Goal: Task Accomplishment & Management: Use online tool/utility

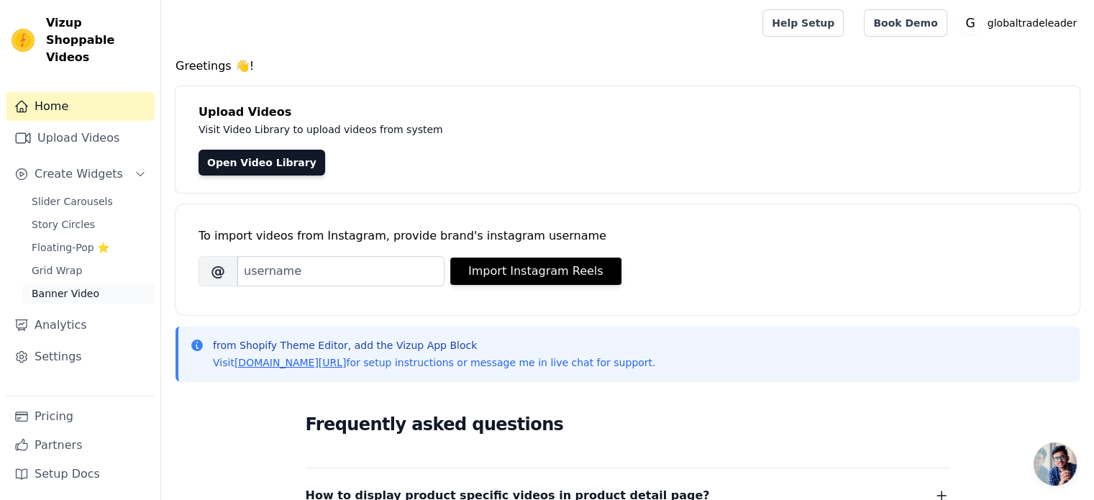
click at [73, 286] on span "Banner Video" at bounding box center [66, 293] width 68 height 14
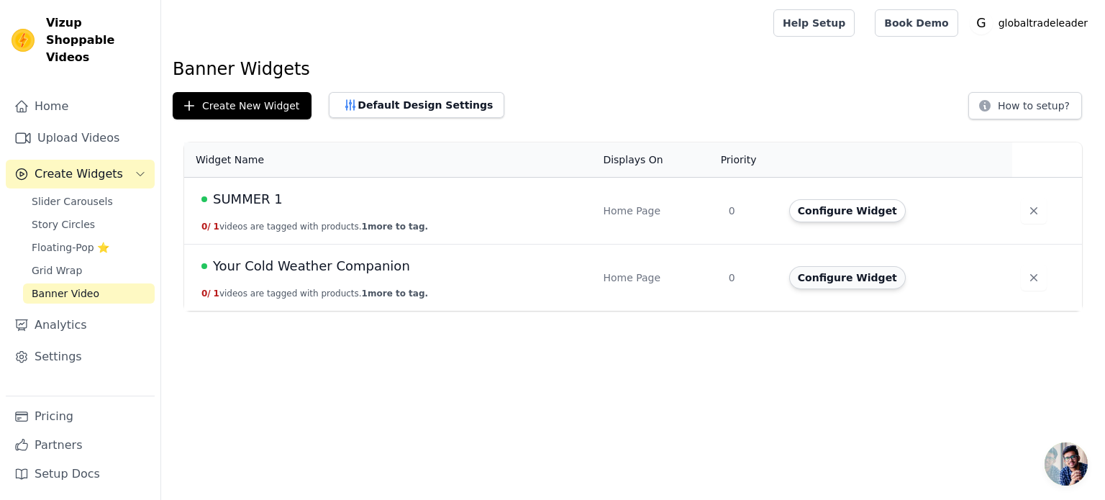
click at [829, 275] on button "Configure Widget" at bounding box center [847, 277] width 117 height 23
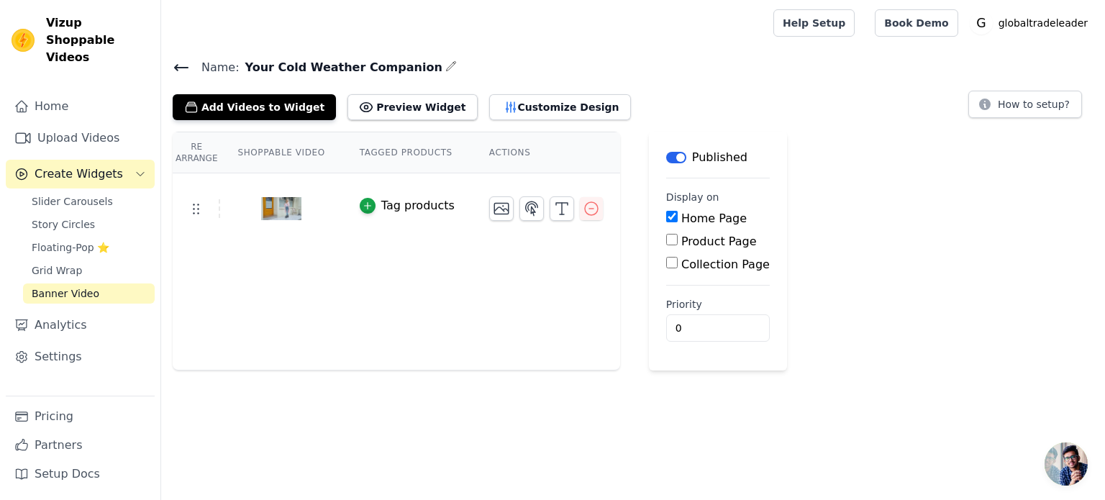
click at [445, 61] on icon "button" at bounding box center [451, 66] width 12 height 12
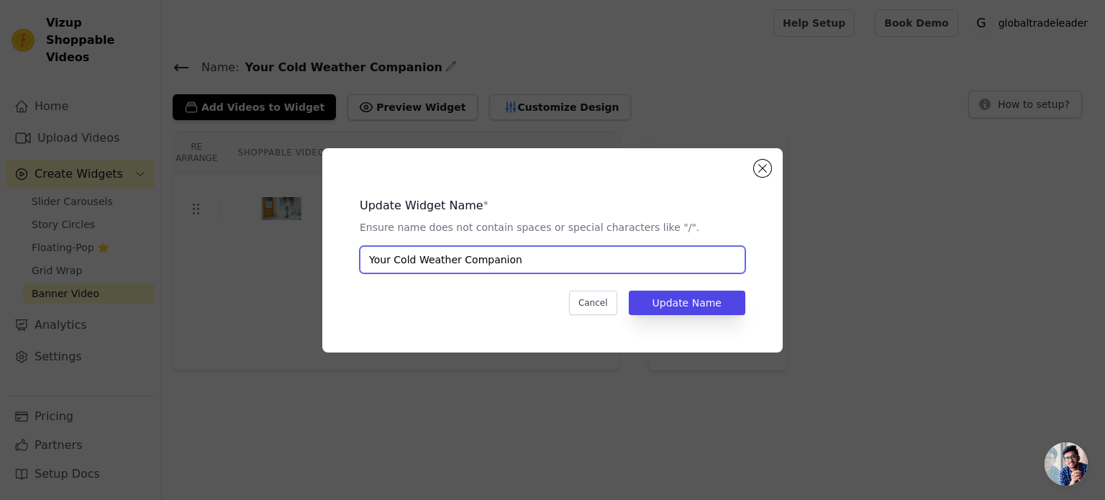
click at [618, 263] on input "Your Cold Weather Companion" at bounding box center [552, 259] width 385 height 27
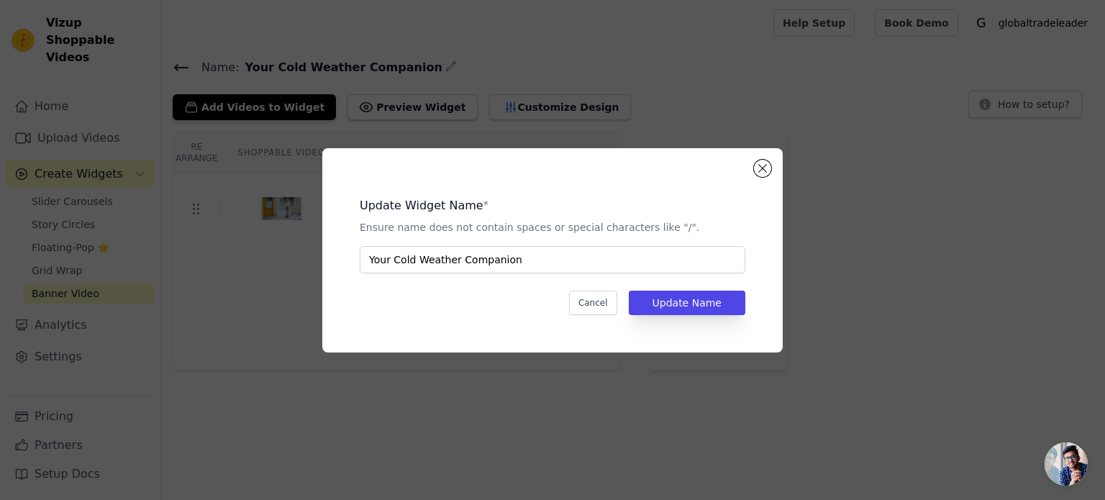
click at [765, 151] on div "Update Widget Name * Ensure name does not contain spaces or special characters …" at bounding box center [552, 250] width 460 height 204
click at [765, 160] on button "Close modal" at bounding box center [762, 168] width 17 height 17
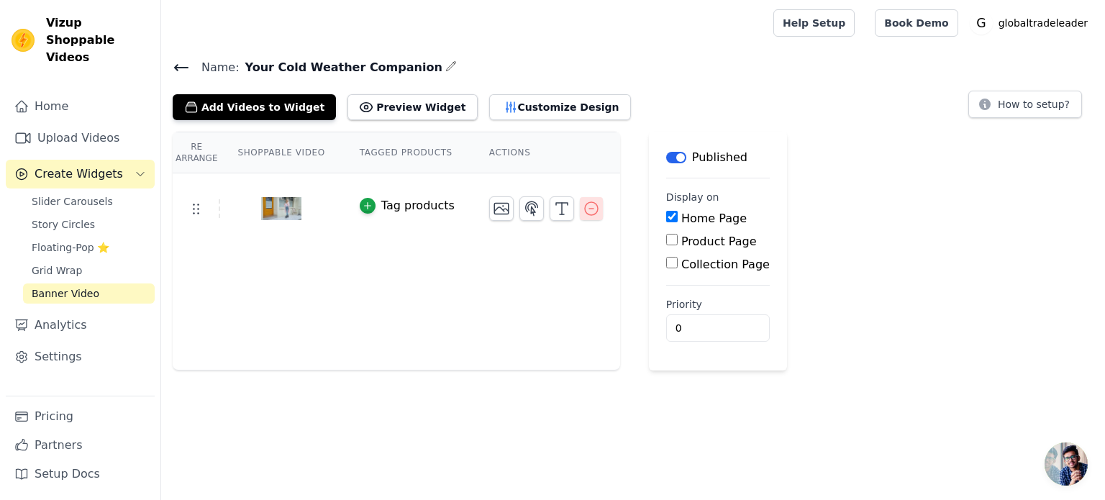
click at [583, 205] on icon "button" at bounding box center [591, 208] width 17 height 17
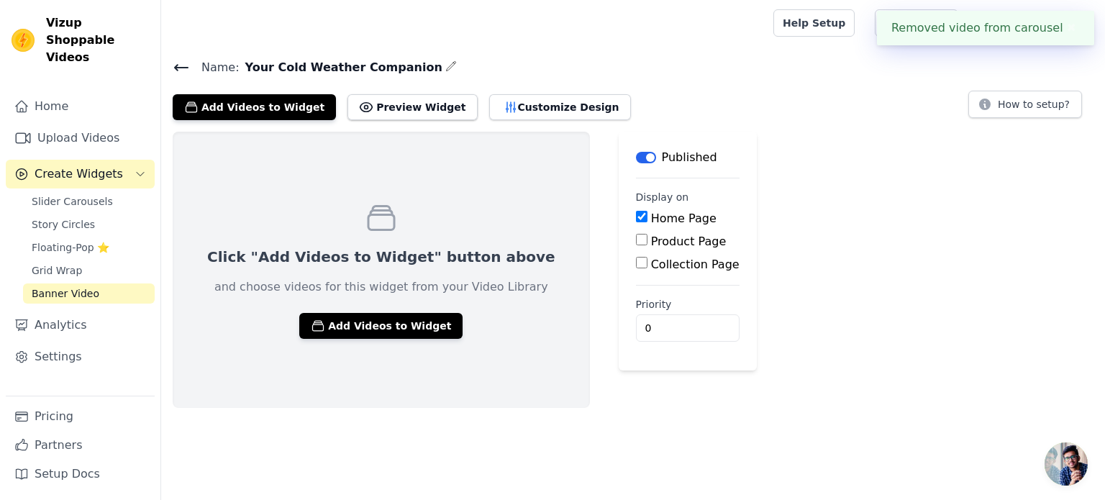
click at [636, 155] on button "Label" at bounding box center [646, 158] width 20 height 12
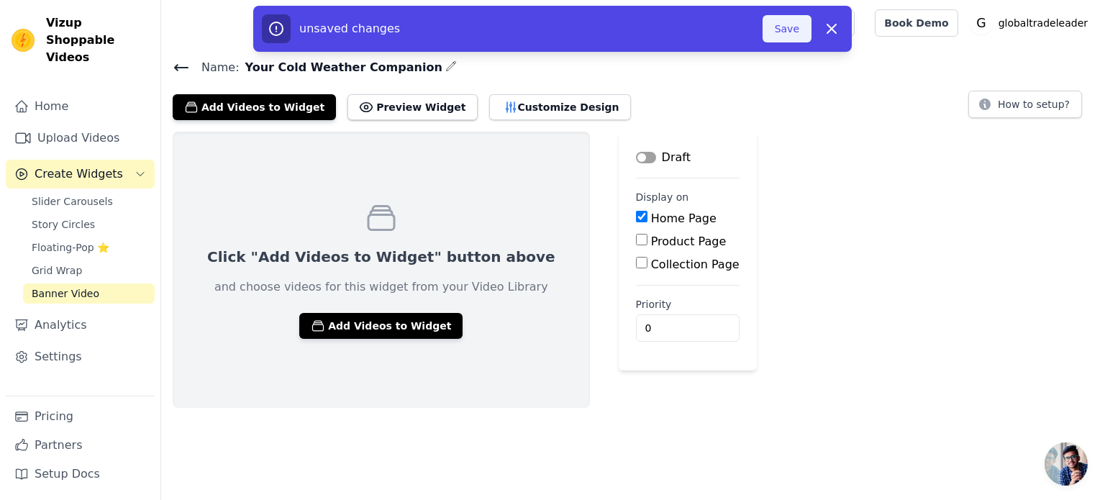
click at [779, 32] on button "Save" at bounding box center [786, 28] width 49 height 27
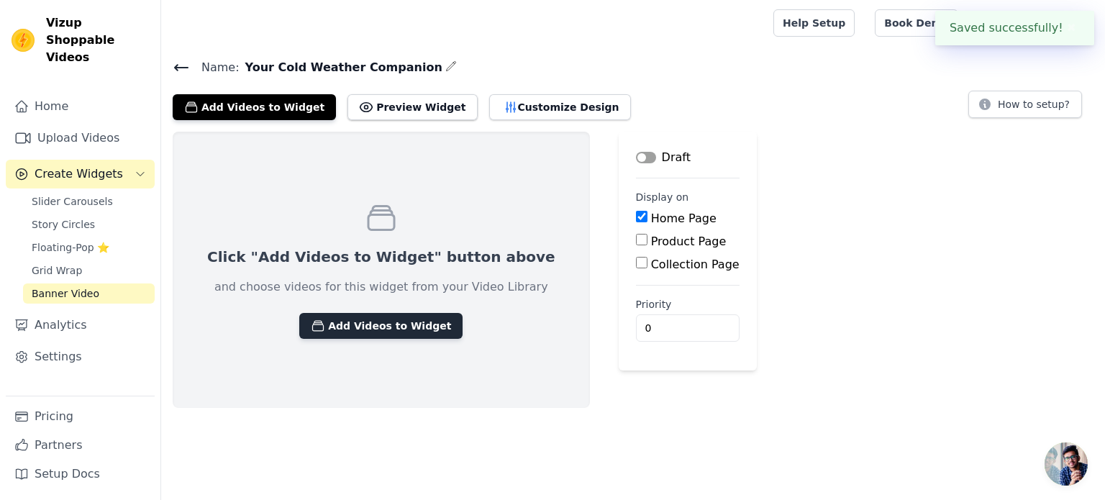
click at [355, 313] on button "Add Videos to Widget" at bounding box center [380, 326] width 163 height 26
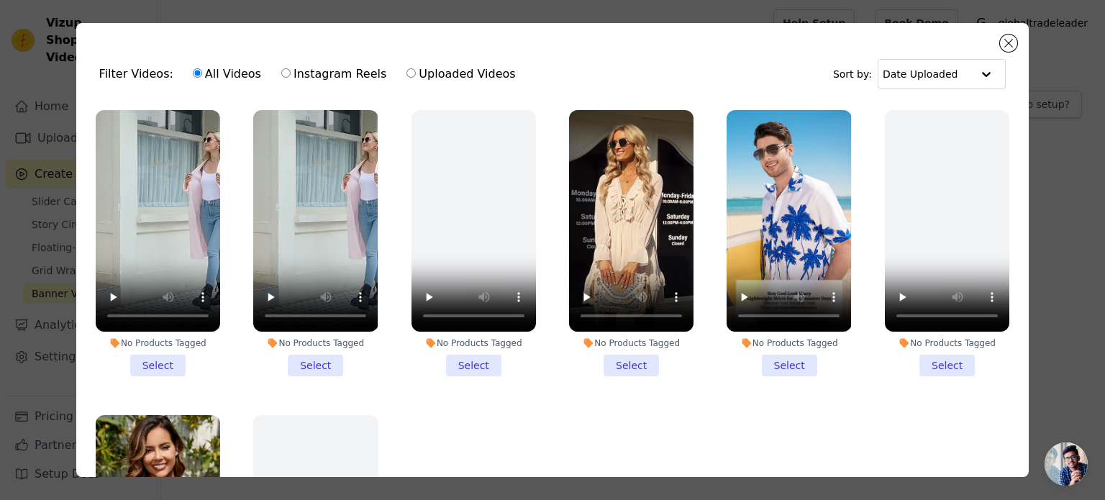
click at [167, 362] on li "No Products Tagged Select" at bounding box center [158, 243] width 124 height 266
click at [0, 0] on input "No Products Tagged Select" at bounding box center [0, 0] width 0 height 0
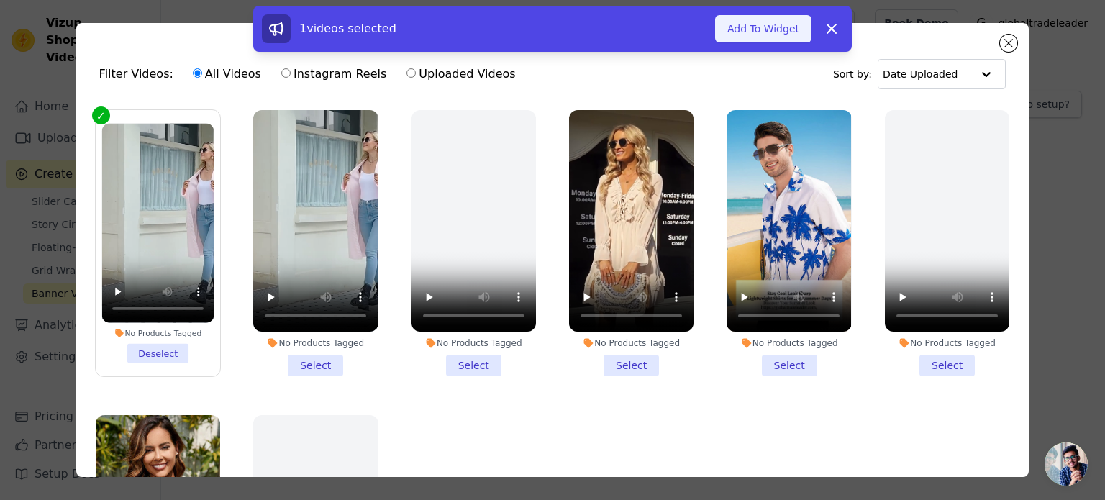
click at [771, 32] on button "Add To Widget" at bounding box center [763, 28] width 96 height 27
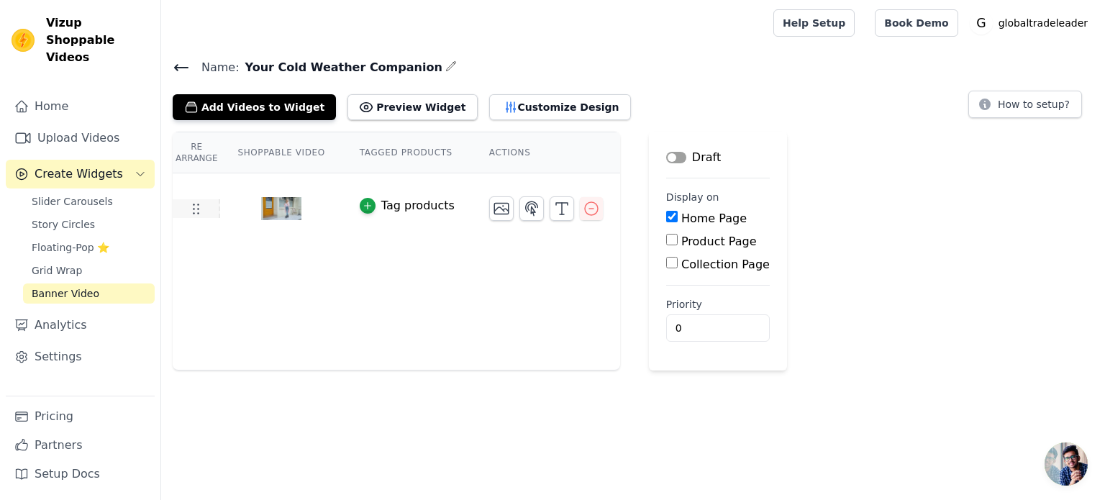
click at [193, 214] on icon at bounding box center [195, 208] width 17 height 17
click at [583, 208] on icon "button" at bounding box center [591, 208] width 17 height 17
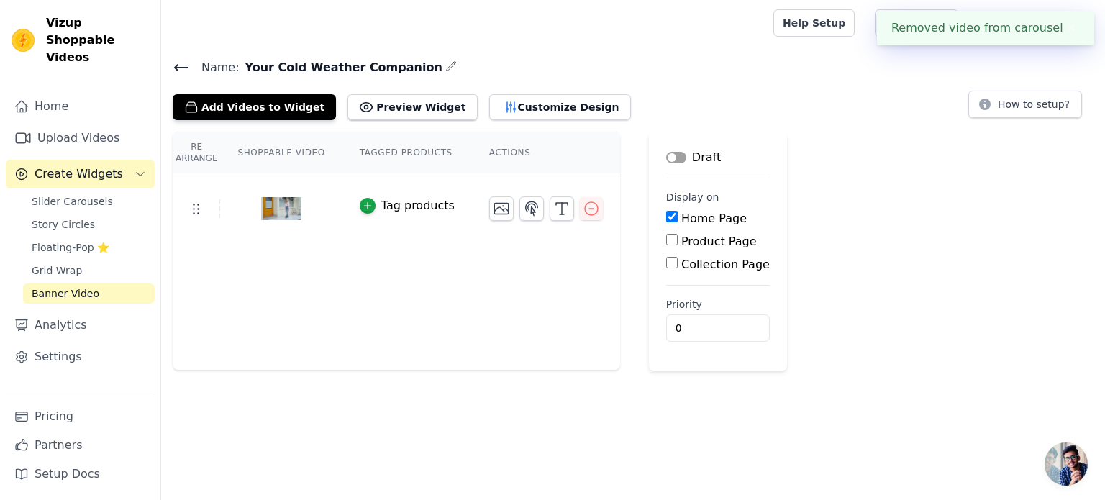
click at [666, 207] on fieldset "Display on Home Page Product Page Collection Page" at bounding box center [718, 231] width 104 height 83
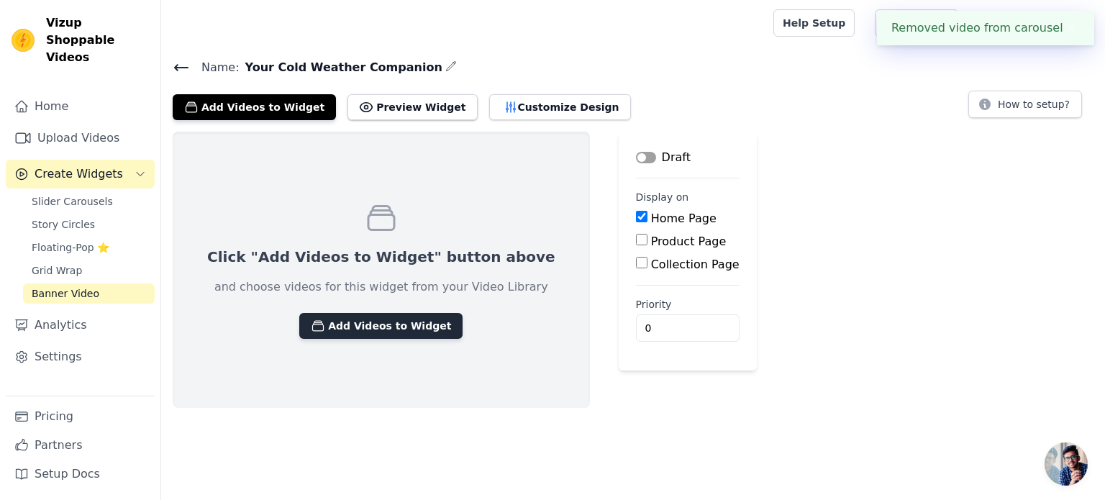
click at [371, 324] on button "Add Videos to Widget" at bounding box center [380, 326] width 163 height 26
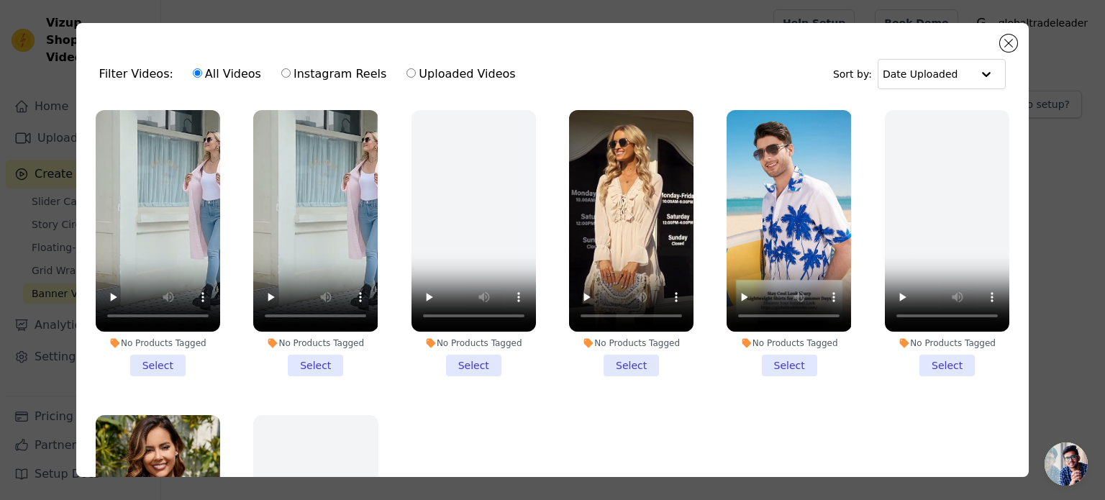
click at [174, 360] on li "No Products Tagged Select" at bounding box center [158, 243] width 124 height 266
click at [0, 0] on input "No Products Tagged Select" at bounding box center [0, 0] width 0 height 0
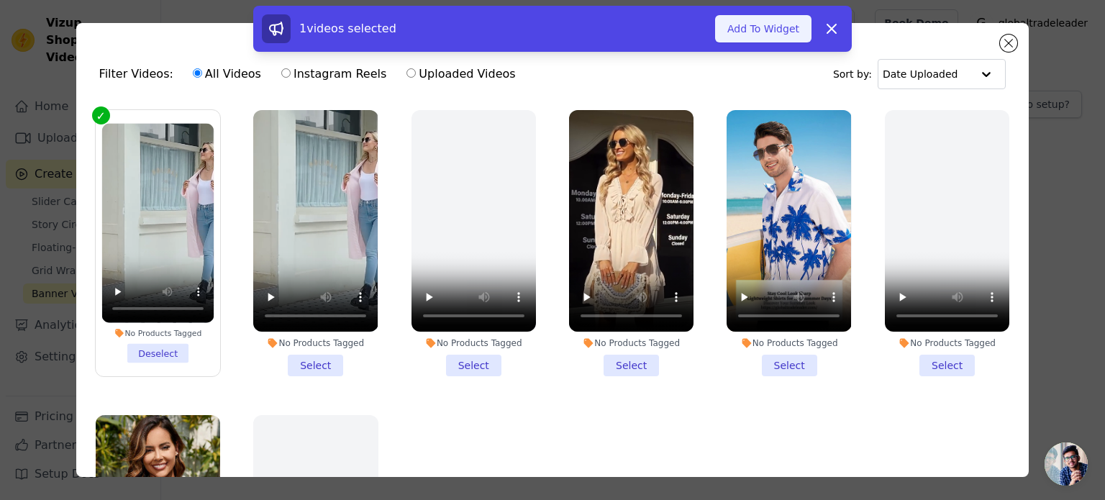
click at [749, 24] on button "Add To Widget" at bounding box center [763, 28] width 96 height 27
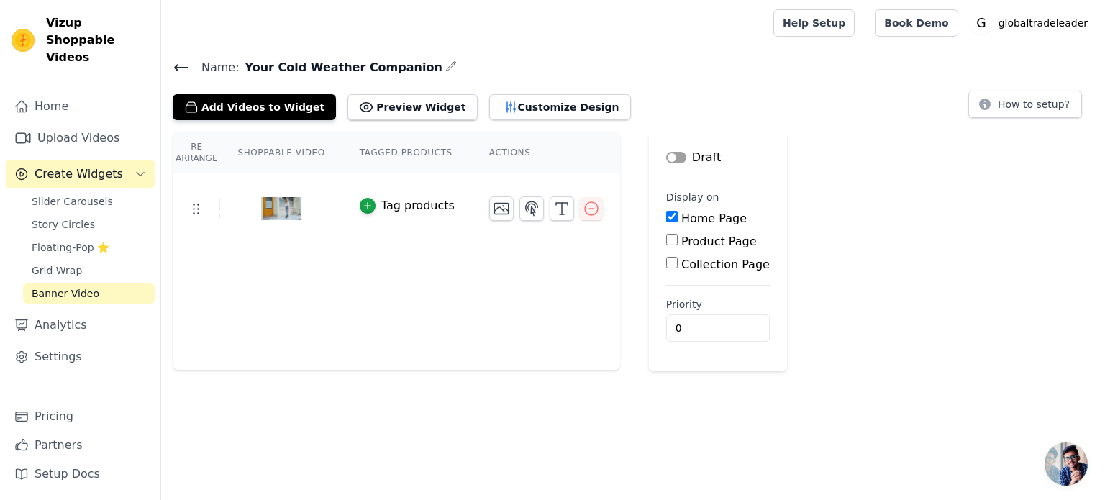
click at [666, 158] on button "Label" at bounding box center [676, 158] width 20 height 12
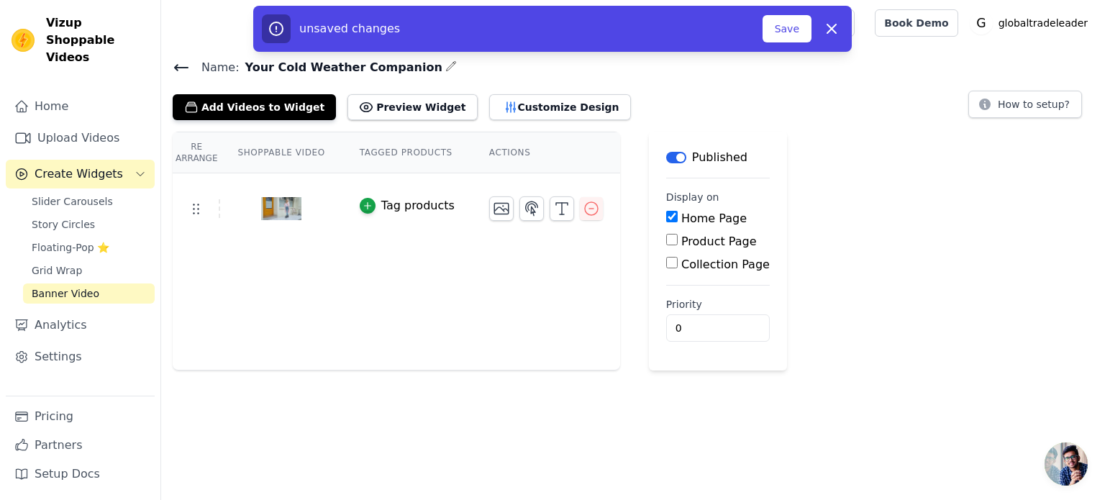
click at [666, 158] on button "Label" at bounding box center [676, 158] width 20 height 12
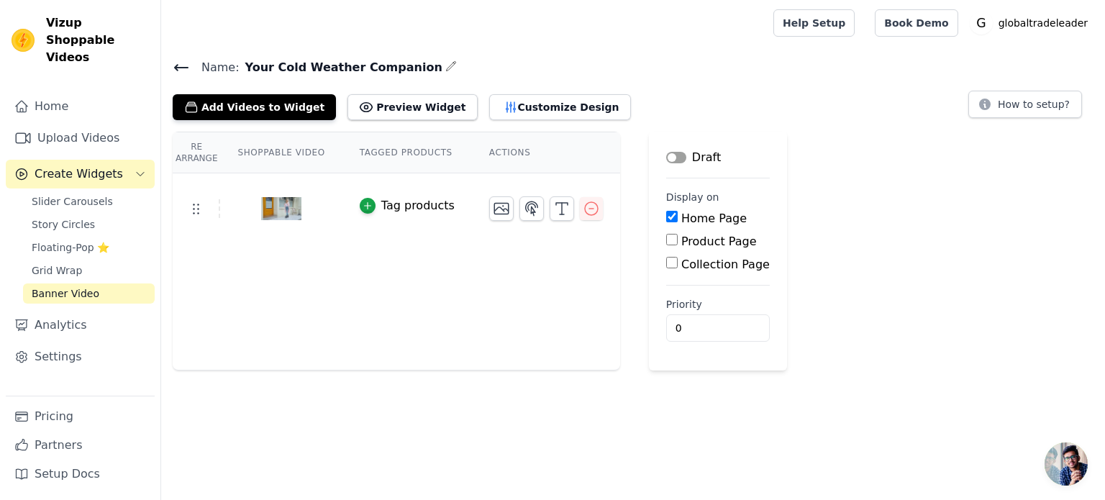
click at [666, 158] on button "Label" at bounding box center [676, 158] width 20 height 12
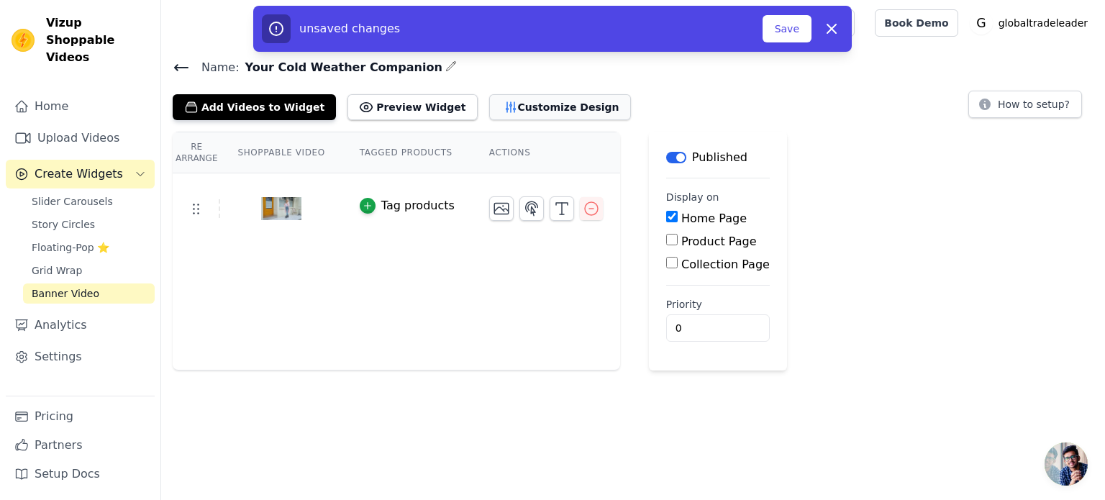
click at [503, 112] on button "Customize Design" at bounding box center [560, 107] width 142 height 26
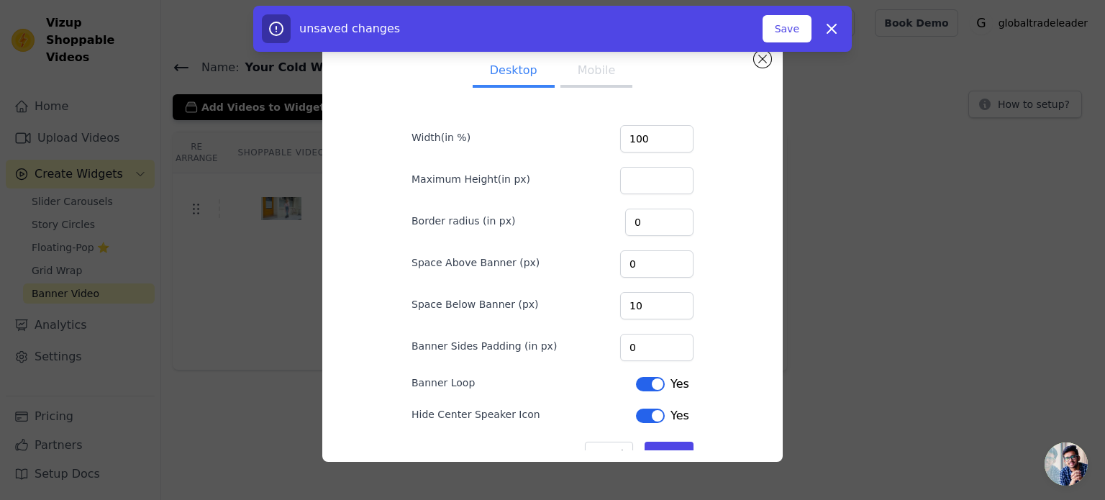
scroll to position [11, 0]
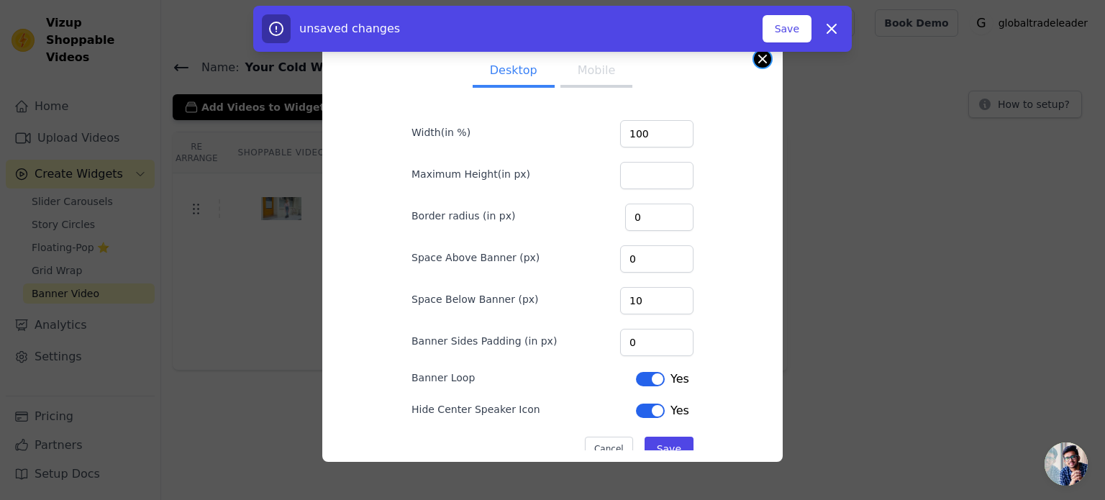
click at [757, 60] on button "Close modal" at bounding box center [762, 58] width 17 height 17
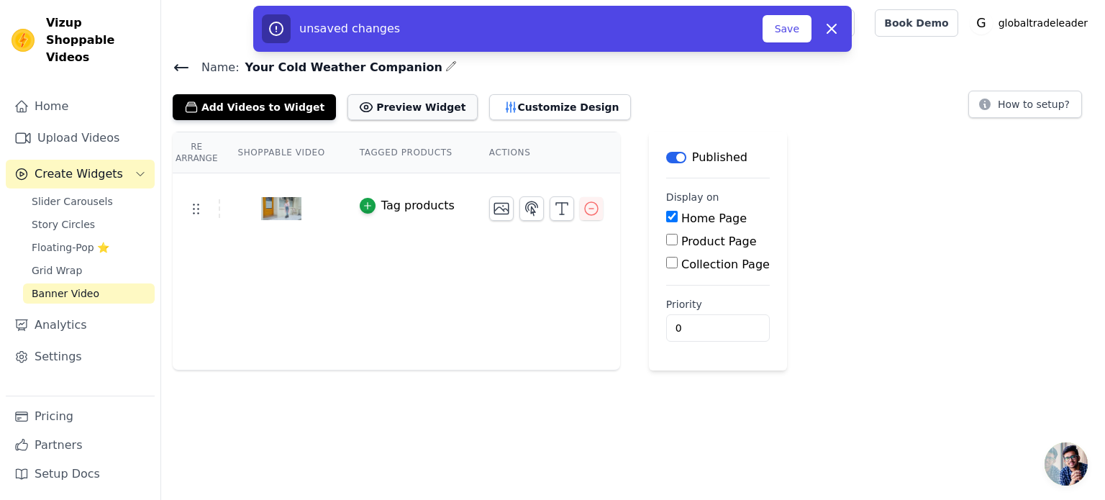
click at [399, 110] on button "Preview Widget" at bounding box center [411, 107] width 129 height 26
click at [175, 70] on icon at bounding box center [181, 67] width 17 height 17
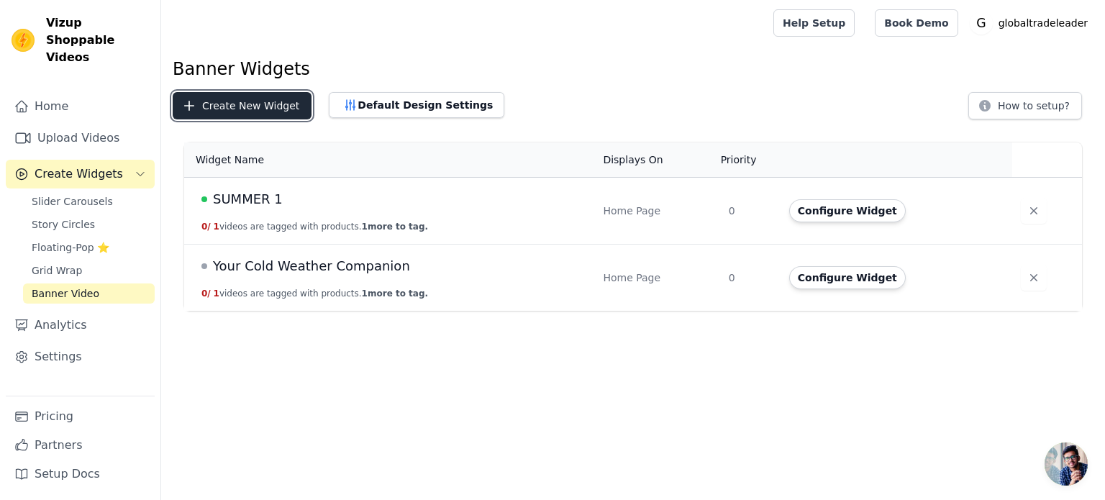
click at [277, 103] on button "Create New Widget" at bounding box center [242, 105] width 139 height 27
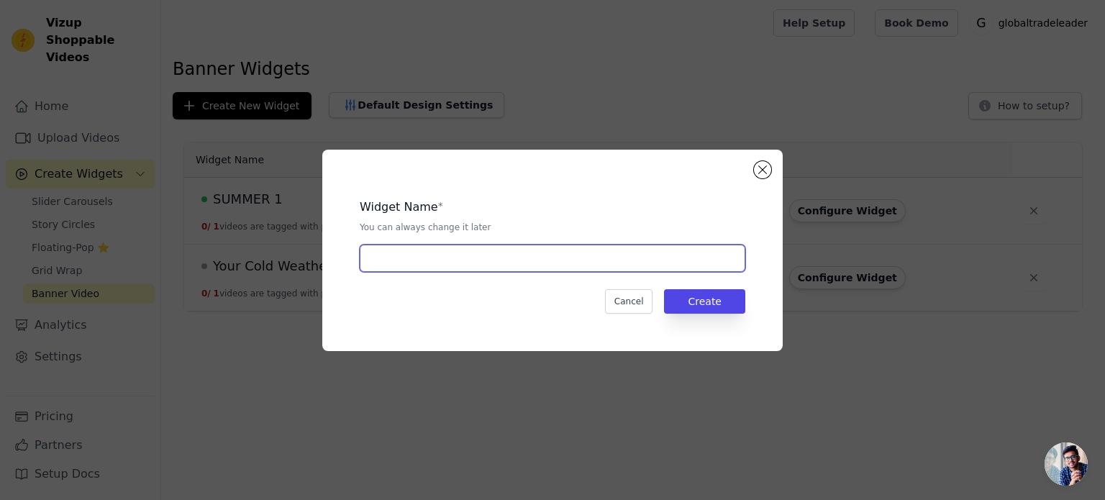
click at [446, 252] on input "text" at bounding box center [552, 258] width 385 height 27
type input "1"
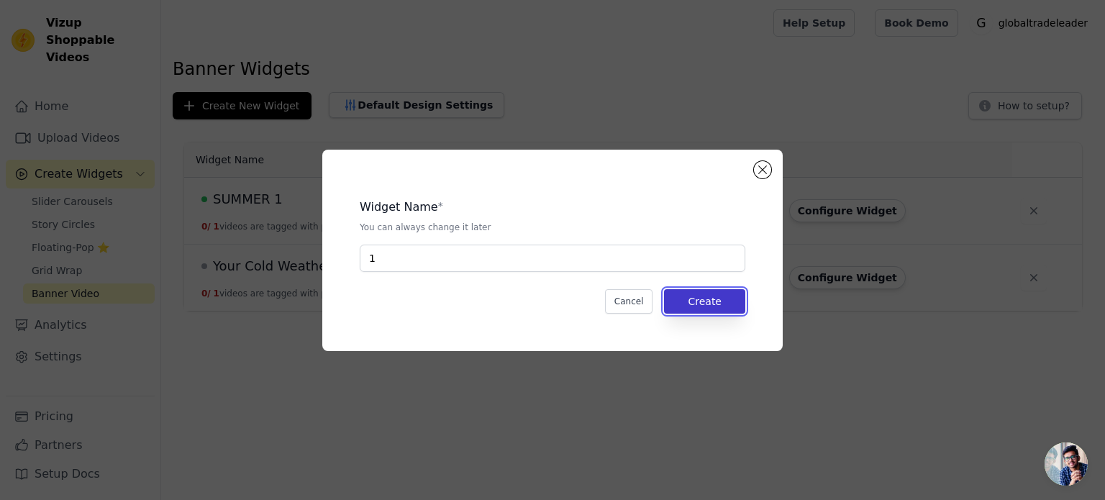
click at [734, 303] on button "Create" at bounding box center [704, 301] width 81 height 24
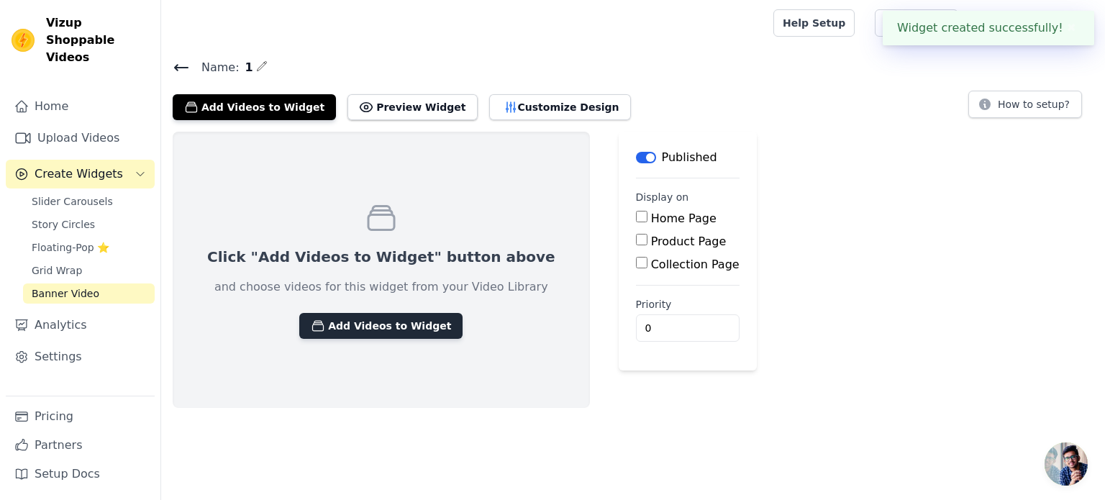
click at [332, 321] on button "Add Videos to Widget" at bounding box center [380, 326] width 163 height 26
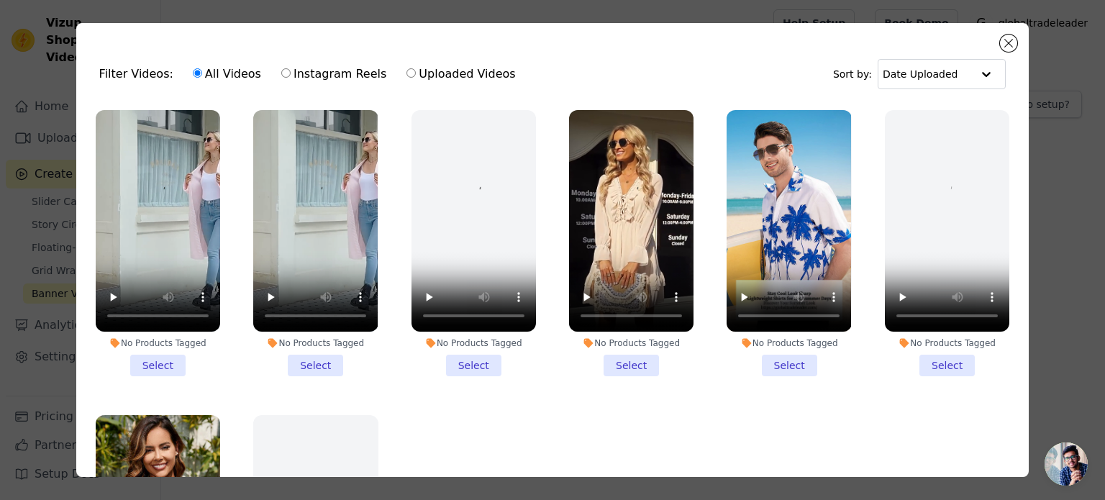
click at [327, 359] on li "No Products Tagged Select" at bounding box center [315, 243] width 124 height 266
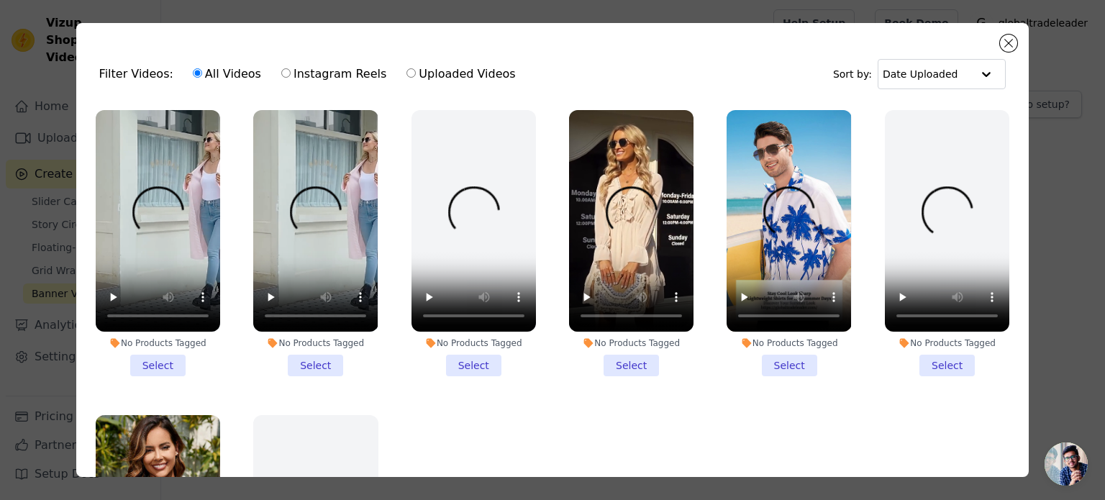
click at [0, 0] on input "No Products Tagged Select" at bounding box center [0, 0] width 0 height 0
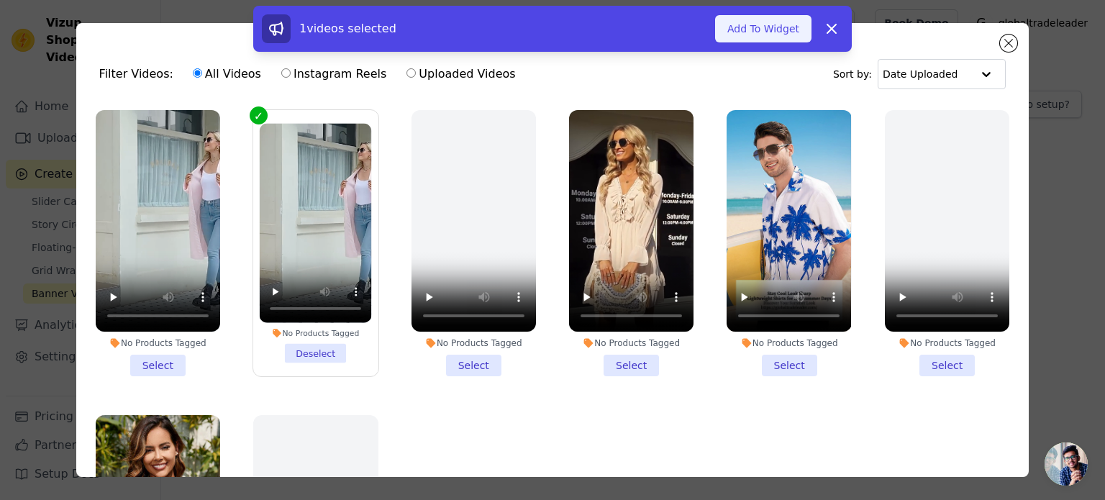
click at [734, 22] on button "Add To Widget" at bounding box center [763, 28] width 96 height 27
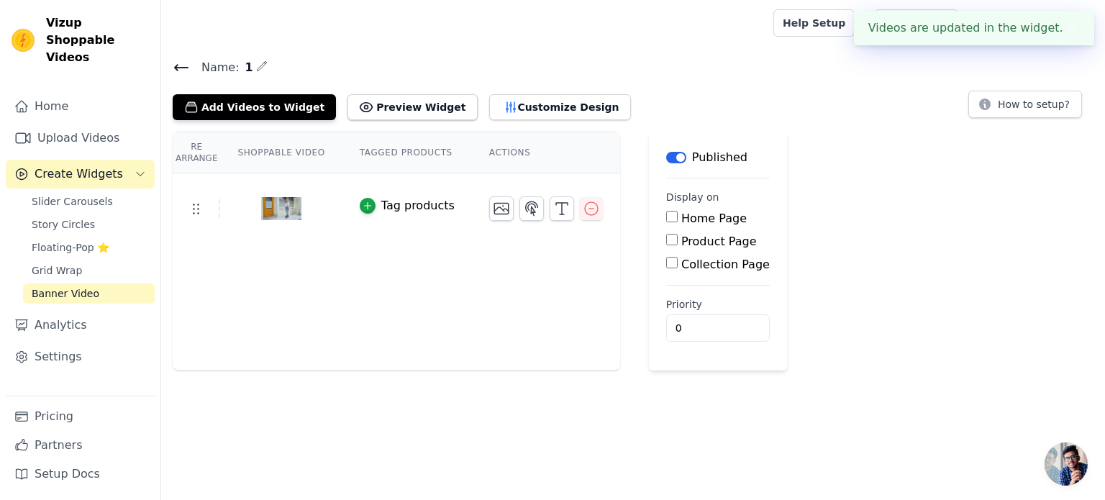
click at [401, 120] on div "Name: 1 Add Videos to Widget Preview Widget Customize Design How to setup? Re A…" at bounding box center [633, 214] width 944 height 313
click at [400, 111] on button "Preview Widget" at bounding box center [411, 107] width 129 height 26
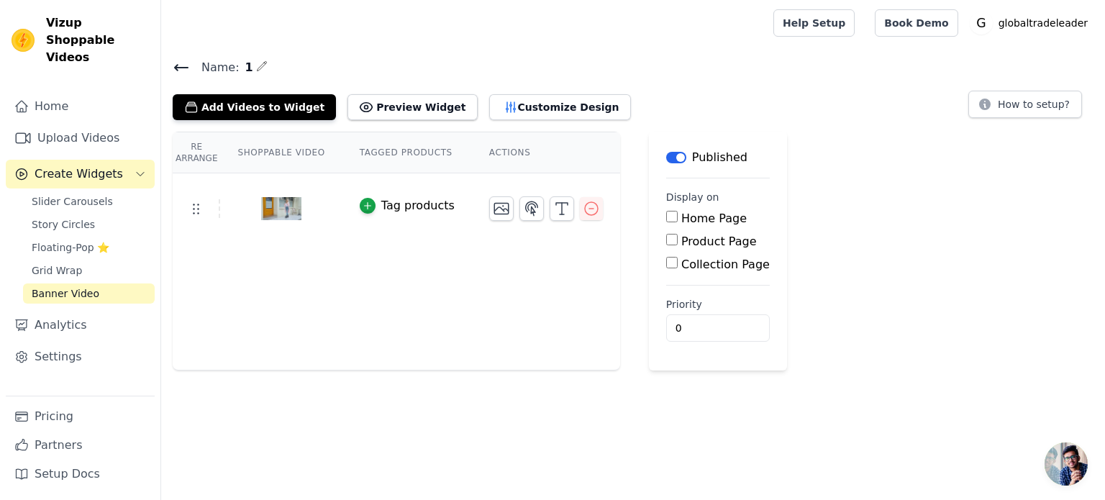
click at [666, 219] on input "Home Page" at bounding box center [672, 217] width 12 height 12
checkbox input "true"
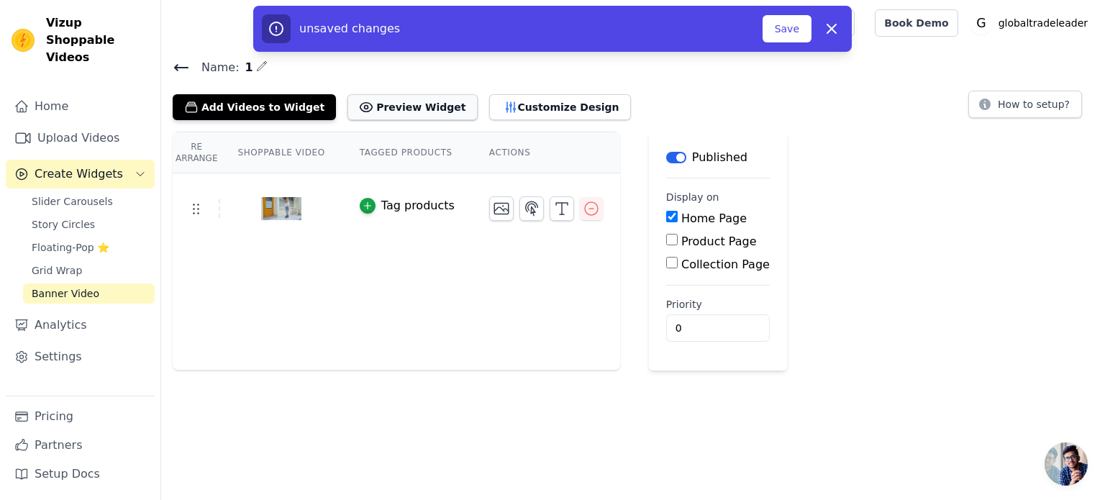
click at [349, 114] on button "Preview Widget" at bounding box center [411, 107] width 129 height 26
click at [179, 74] on icon at bounding box center [181, 67] width 17 height 17
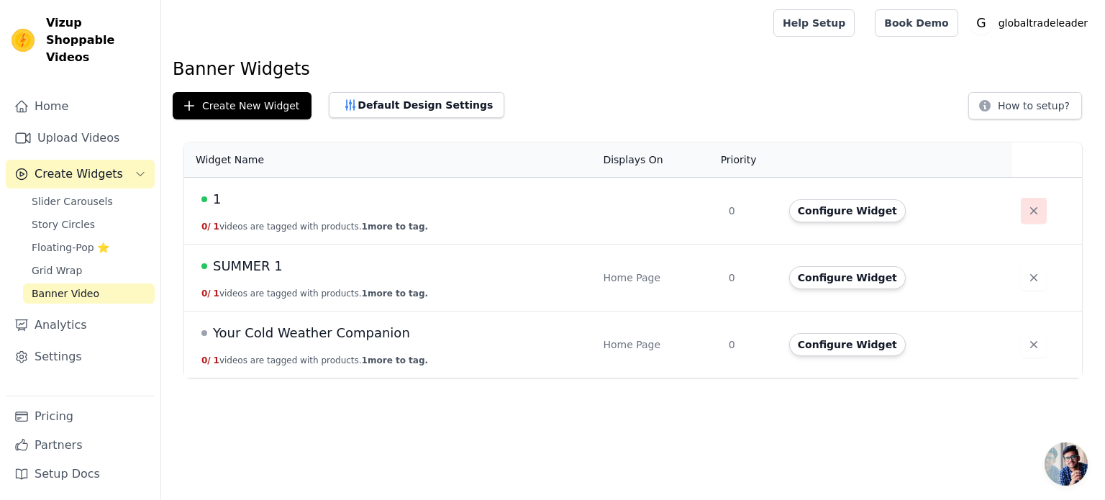
click at [1023, 221] on button "button" at bounding box center [1034, 211] width 26 height 26
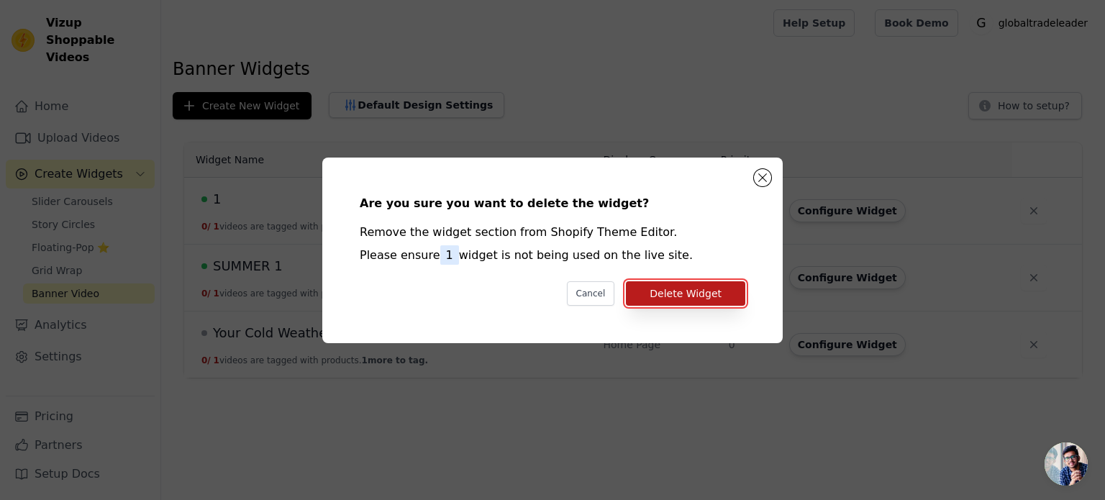
click at [673, 286] on button "Delete Widget" at bounding box center [685, 293] width 119 height 24
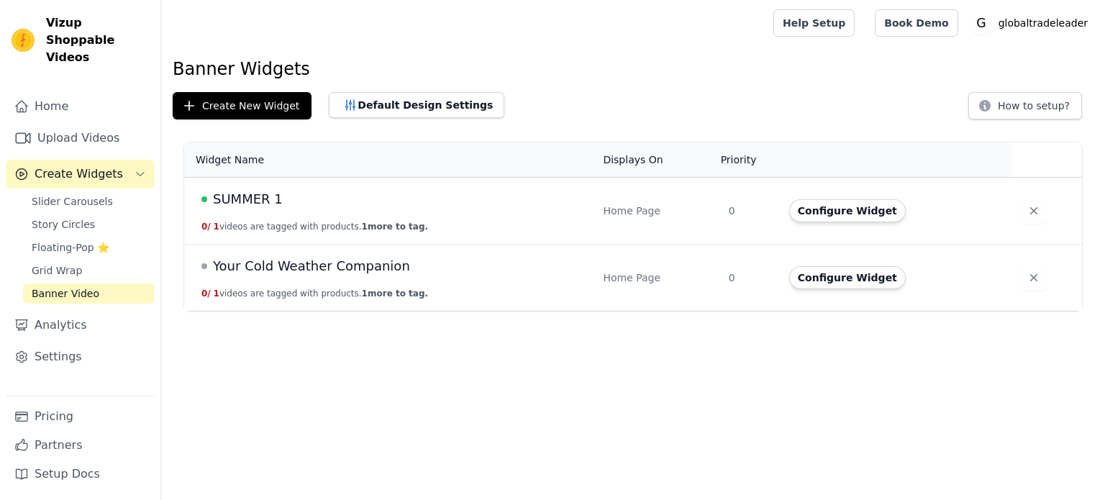
click at [259, 120] on div "Banner Widgets Create New Widget Default Design Settings How to setup? Widget N…" at bounding box center [633, 187] width 944 height 259
click at [259, 113] on button "Create New Widget" at bounding box center [242, 105] width 139 height 27
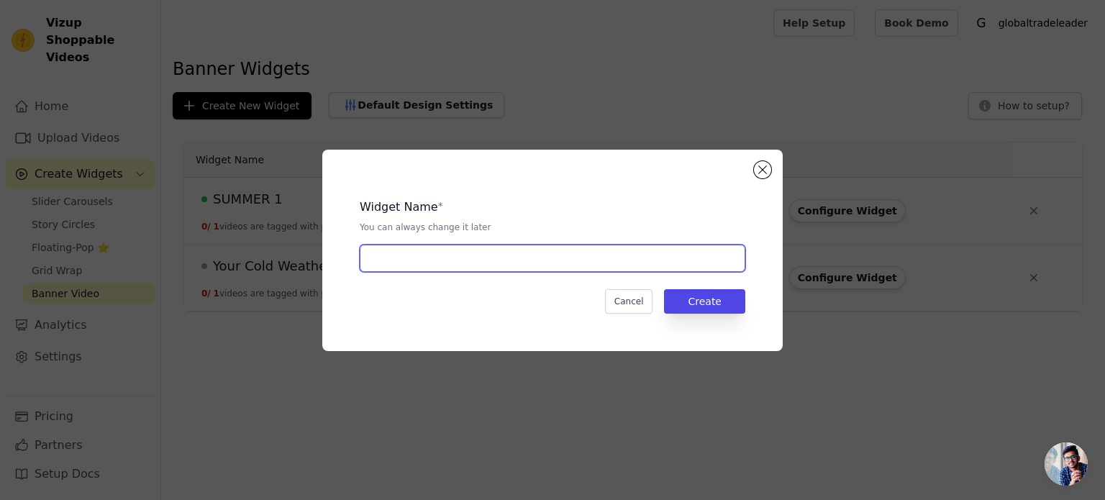
click at [595, 253] on input "text" at bounding box center [552, 258] width 385 height 27
type input "1"
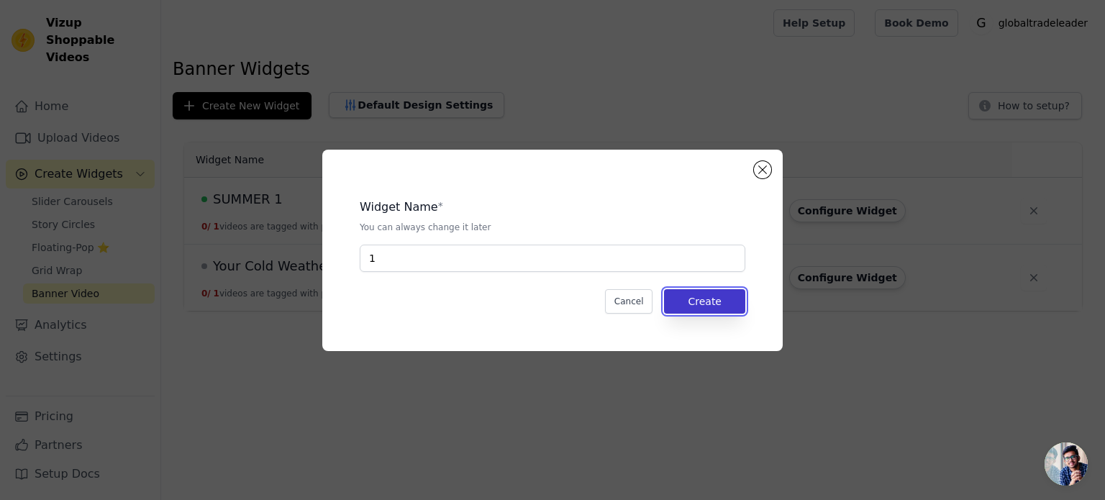
click at [736, 298] on button "Create" at bounding box center [704, 301] width 81 height 24
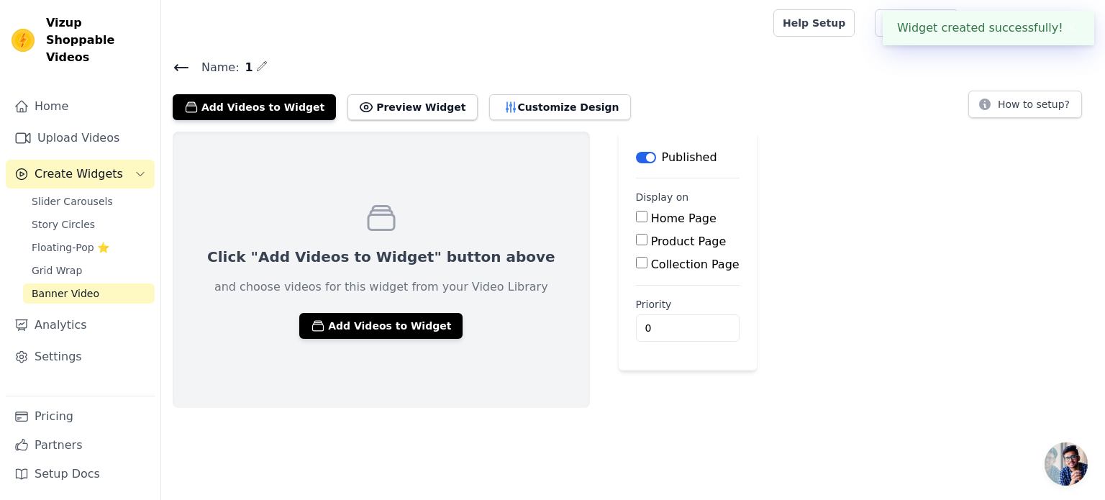
click at [485, 298] on div "Click "Add Videos to Widget" button above and choose videos for this widget fro…" at bounding box center [381, 270] width 417 height 276
click at [403, 327] on button "Add Videos to Widget" at bounding box center [380, 326] width 163 height 26
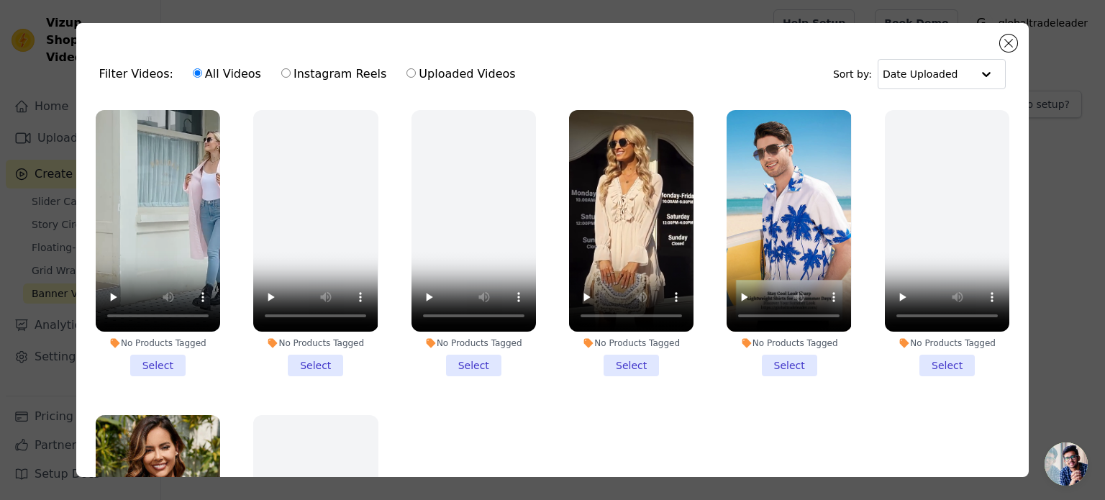
click at [608, 350] on li "No Products Tagged Select" at bounding box center [631, 243] width 124 height 266
click at [0, 0] on input "No Products Tagged Select" at bounding box center [0, 0] width 0 height 0
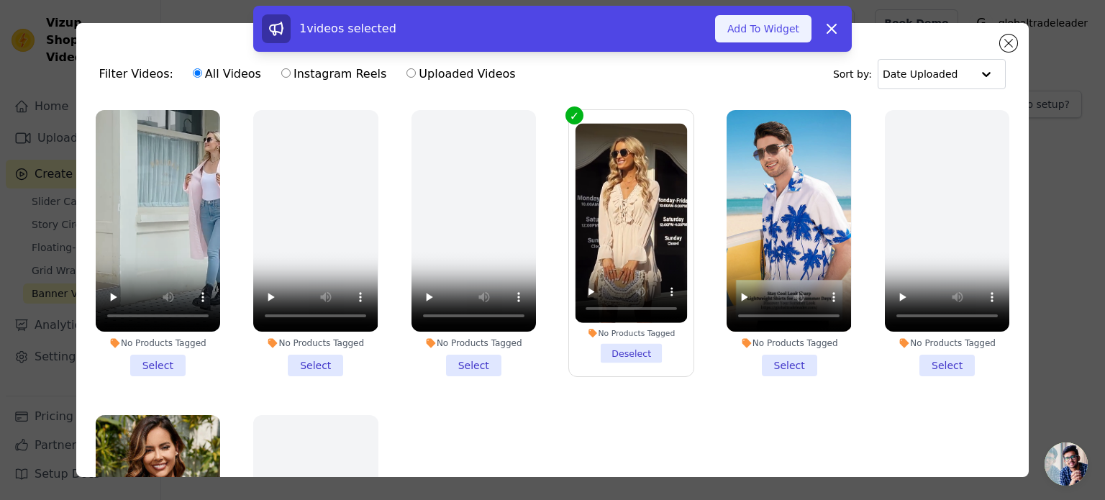
click at [780, 27] on button "Add To Widget" at bounding box center [763, 28] width 96 height 27
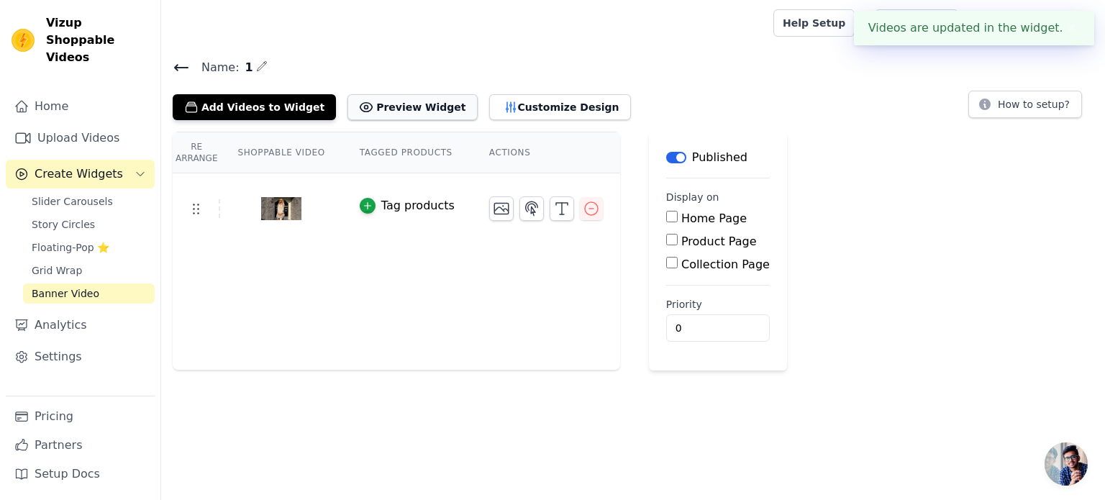
click at [382, 94] on button "Preview Widget" at bounding box center [411, 107] width 129 height 26
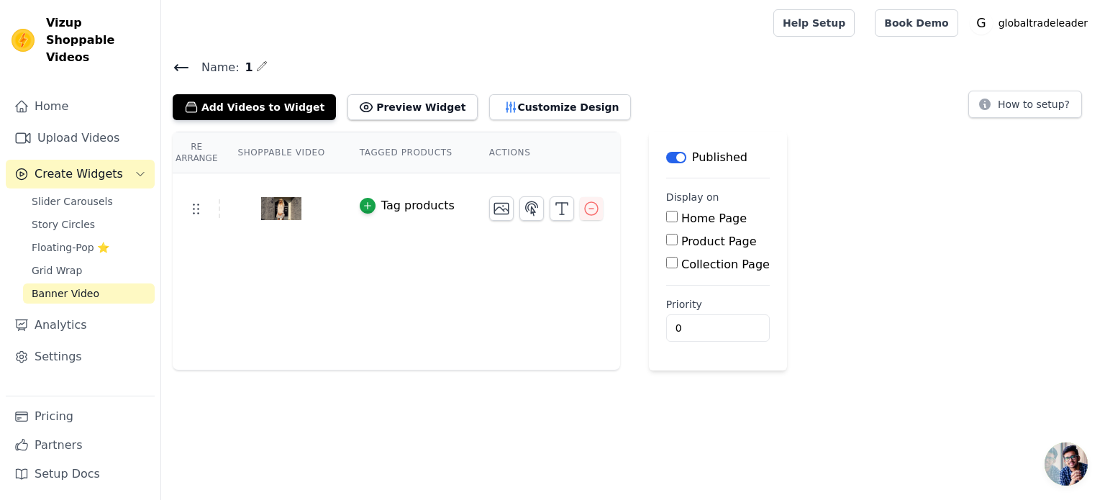
click at [181, 70] on icon at bounding box center [181, 67] width 17 height 17
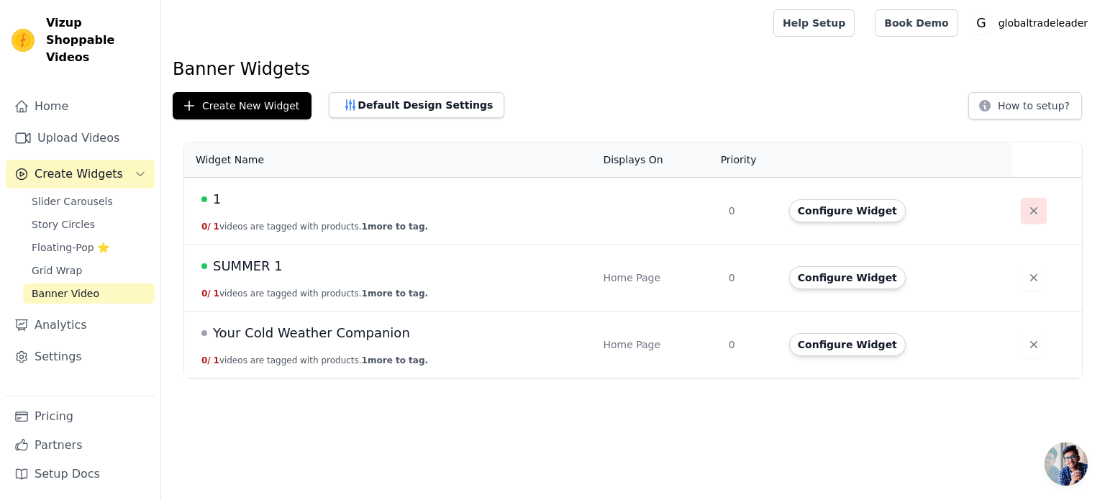
click at [1031, 214] on icon "button" at bounding box center [1033, 211] width 14 height 14
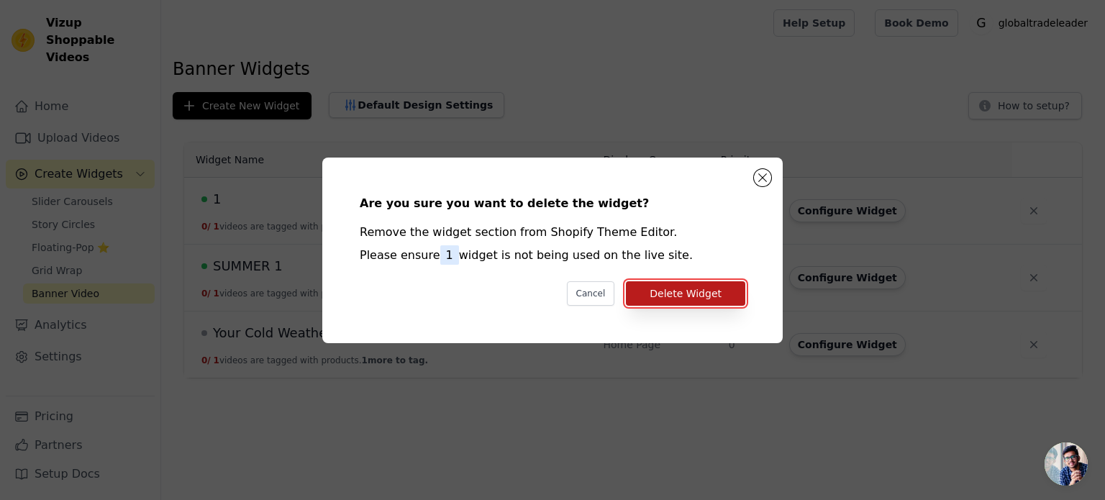
click at [731, 293] on button "Delete Widget" at bounding box center [685, 293] width 119 height 24
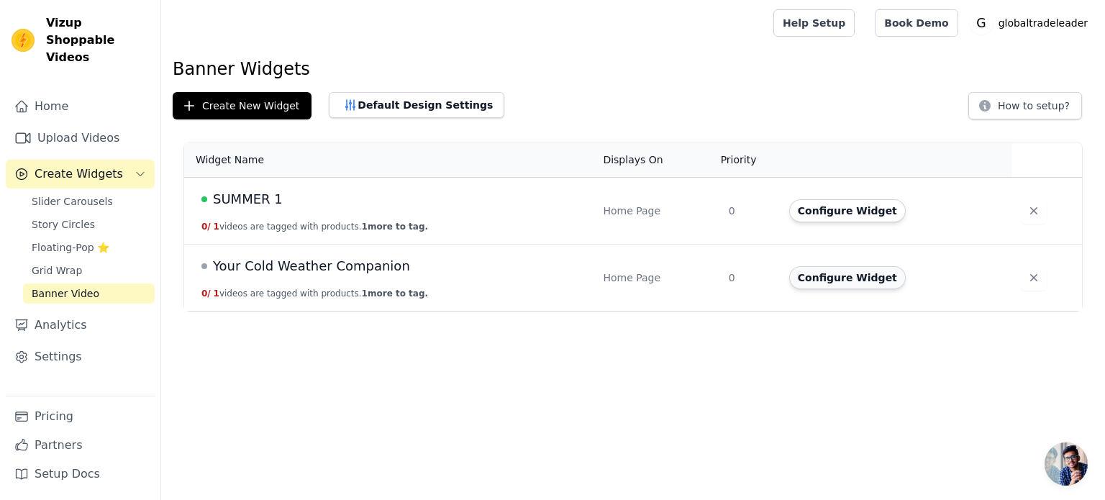
click at [792, 274] on button "Configure Widget" at bounding box center [847, 277] width 117 height 23
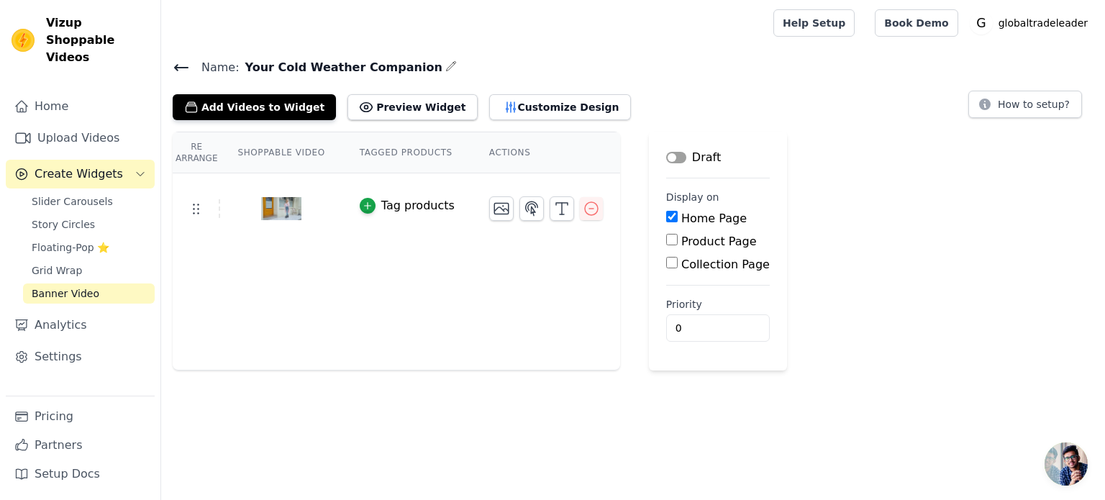
click at [173, 70] on icon at bounding box center [181, 67] width 17 height 17
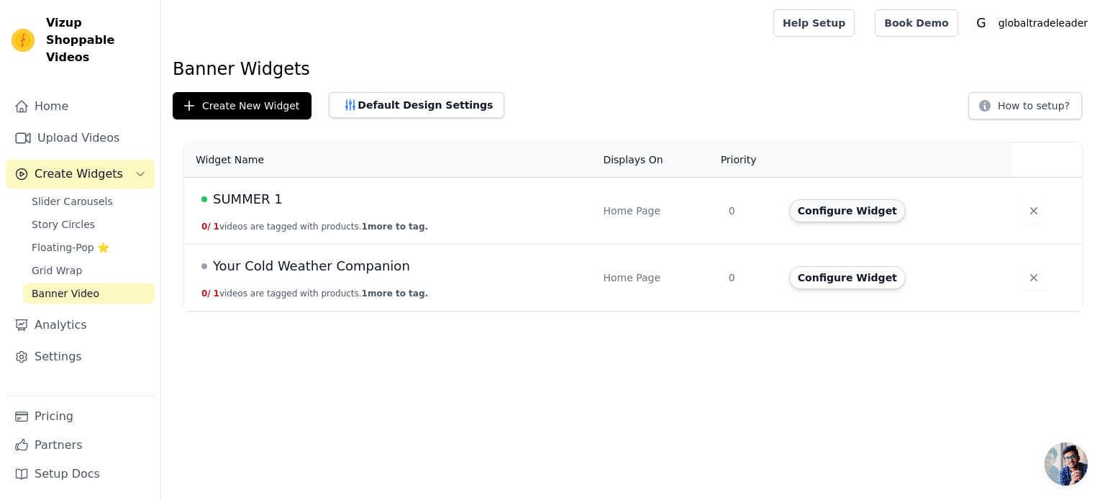
click at [799, 210] on button "Configure Widget" at bounding box center [847, 210] width 117 height 23
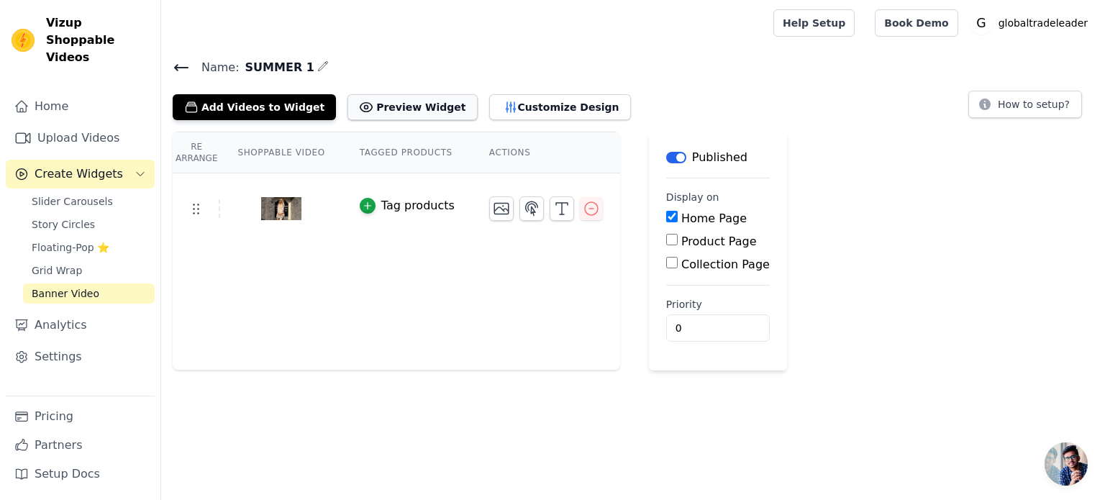
click at [409, 108] on button "Preview Widget" at bounding box center [411, 107] width 129 height 26
click at [368, 94] on button "Preview Widget" at bounding box center [411, 107] width 129 height 26
click at [174, 68] on icon at bounding box center [181, 67] width 17 height 17
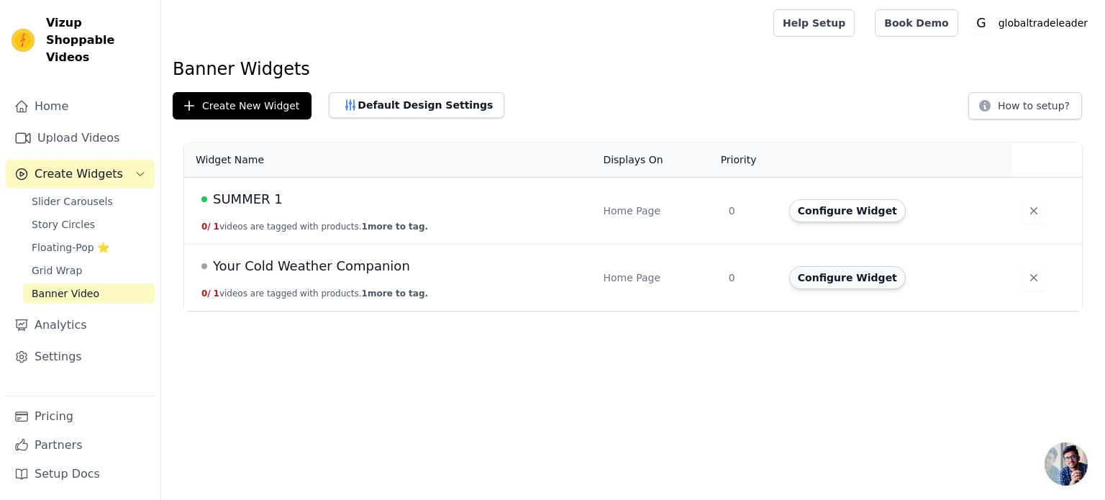
click at [857, 282] on button "Configure Widget" at bounding box center [847, 277] width 117 height 23
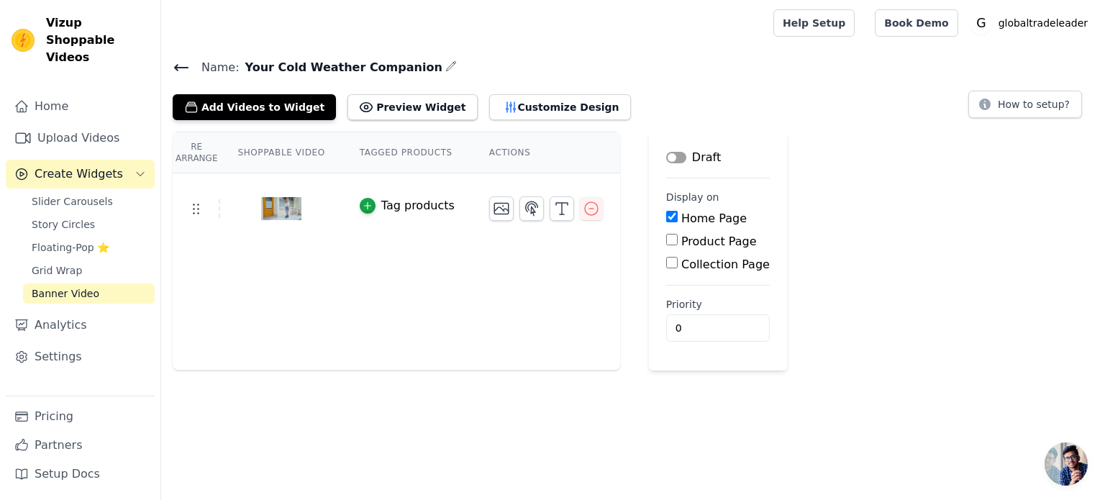
click at [666, 155] on button "Label" at bounding box center [676, 158] width 20 height 12
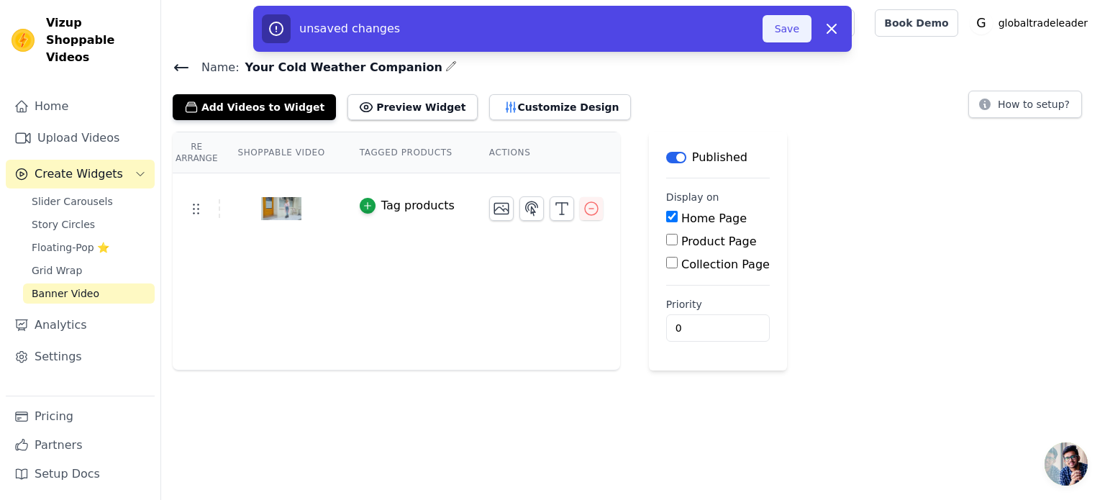
click at [798, 38] on button "Save" at bounding box center [786, 28] width 49 height 27
